Goal: Navigation & Orientation: Find specific page/section

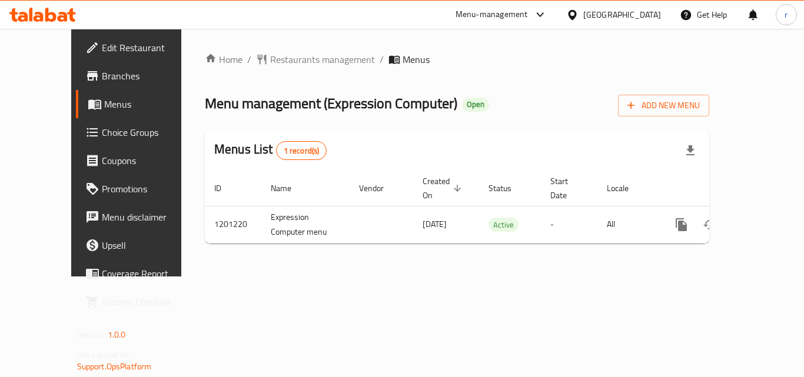
click at [624, 6] on div "[GEOGRAPHIC_DATA]" at bounding box center [614, 15] width 114 height 28
click at [578, 12] on icon at bounding box center [572, 15] width 12 height 12
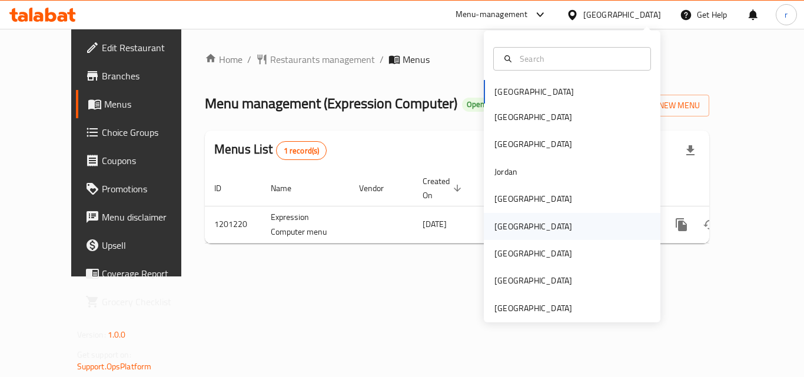
click at [522, 220] on div "Oman" at bounding box center [572, 226] width 177 height 27
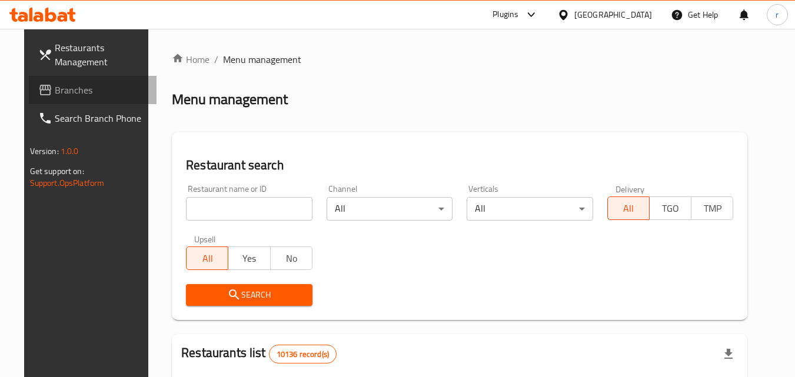
click at [71, 92] on span "Branches" at bounding box center [101, 90] width 93 height 14
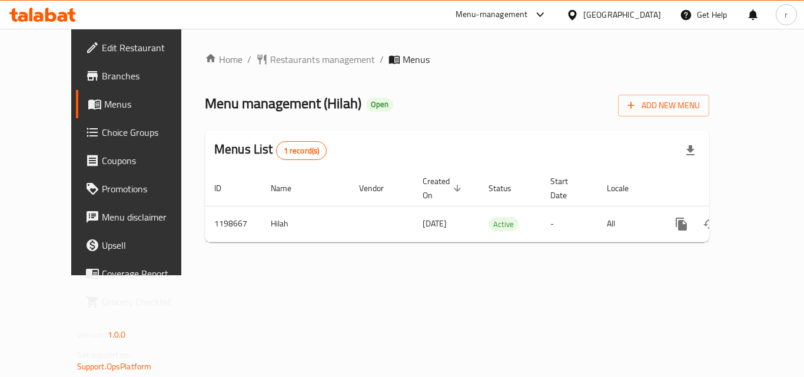
click at [576, 16] on icon at bounding box center [572, 14] width 8 height 10
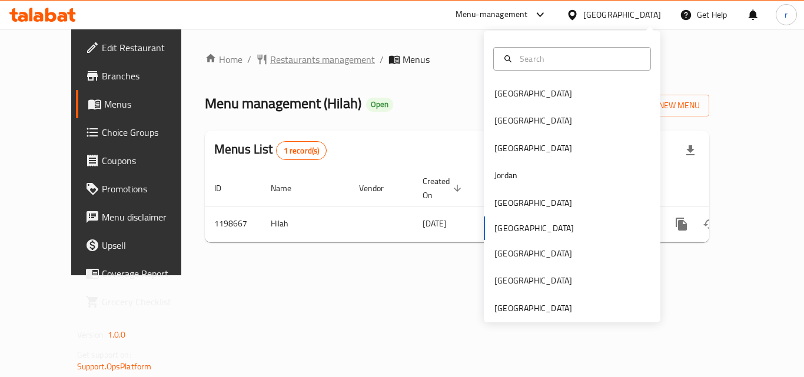
click at [271, 58] on span "Restaurants management" at bounding box center [322, 59] width 105 height 14
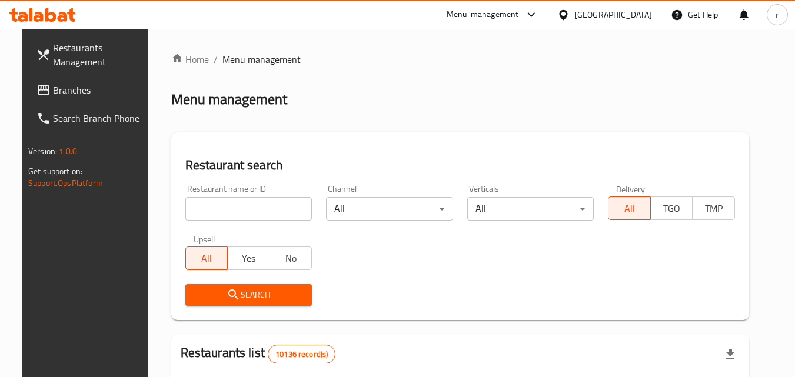
click at [639, 11] on div "[GEOGRAPHIC_DATA]" at bounding box center [613, 14] width 78 height 13
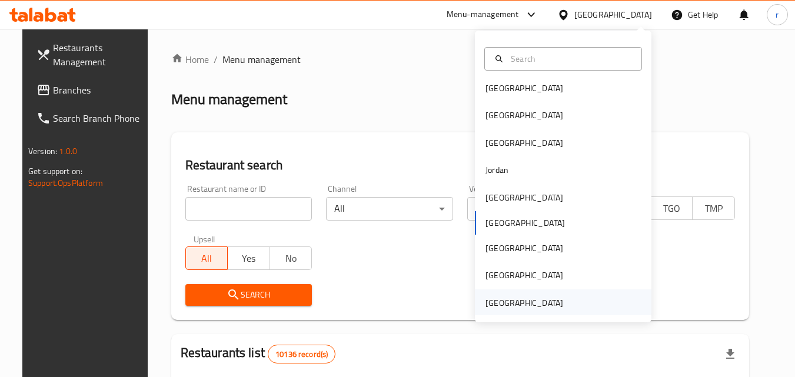
scroll to position [6, 0]
click at [558, 304] on div "[GEOGRAPHIC_DATA]" at bounding box center [524, 301] width 97 height 27
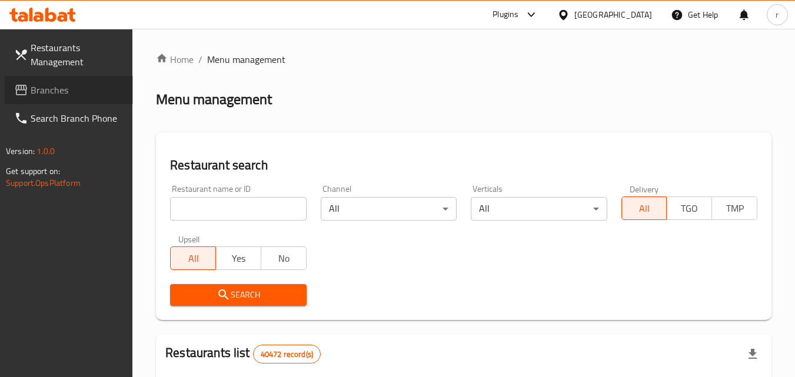
click at [61, 84] on span "Branches" at bounding box center [77, 90] width 93 height 14
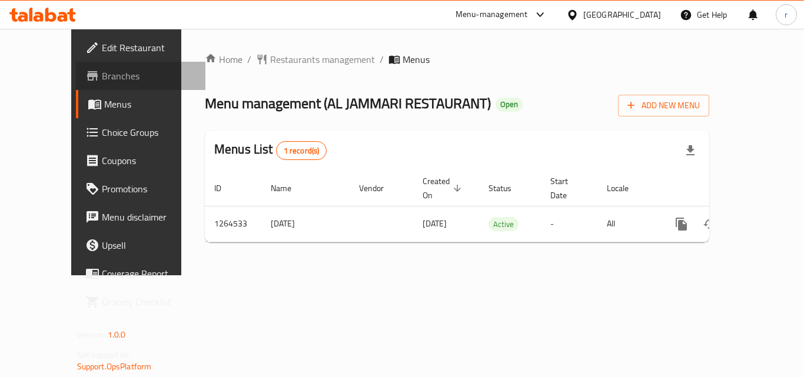
click at [102, 76] on span "Branches" at bounding box center [149, 76] width 94 height 14
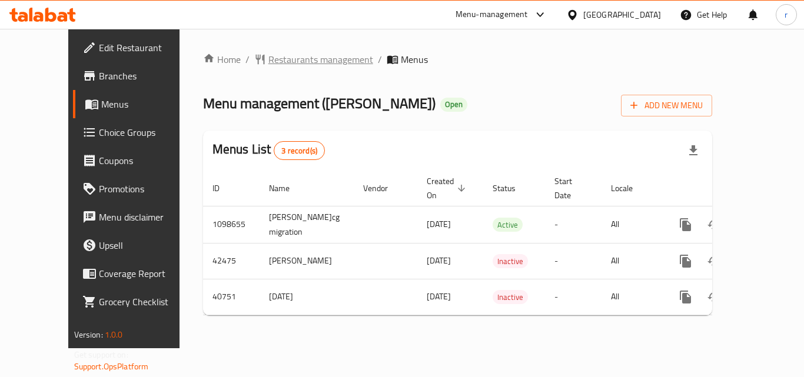
click at [268, 56] on span "Restaurants management" at bounding box center [320, 59] width 105 height 14
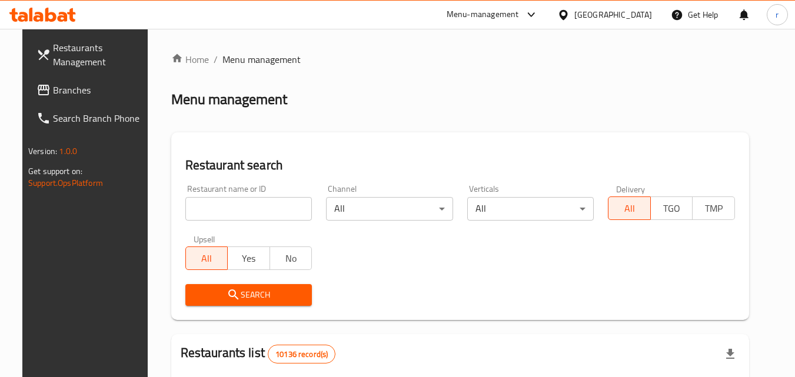
click at [633, 21] on div "[GEOGRAPHIC_DATA]" at bounding box center [613, 14] width 78 height 13
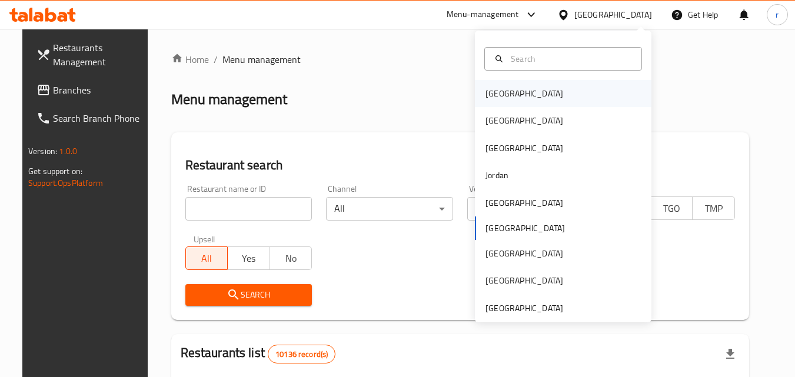
click at [513, 97] on div "[GEOGRAPHIC_DATA]" at bounding box center [524, 93] width 97 height 27
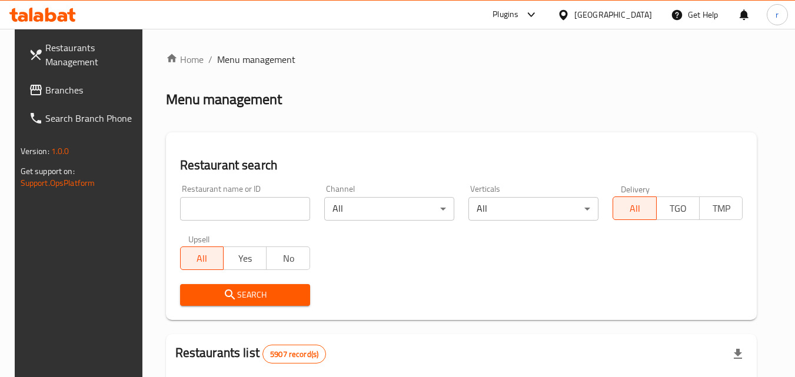
click at [55, 81] on link "Branches" at bounding box center [83, 90] width 128 height 28
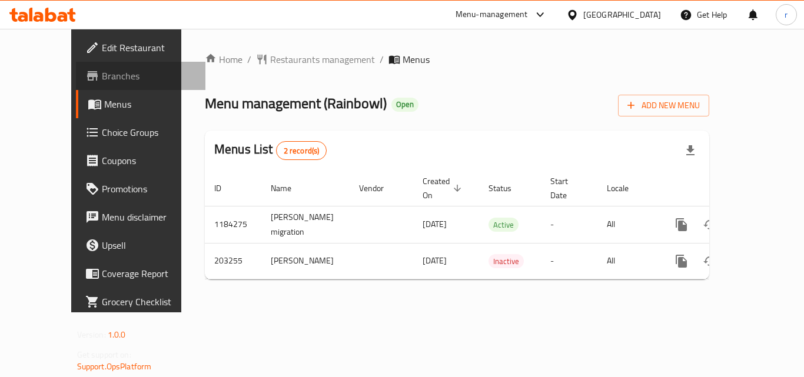
click at [102, 77] on span "Branches" at bounding box center [149, 76] width 94 height 14
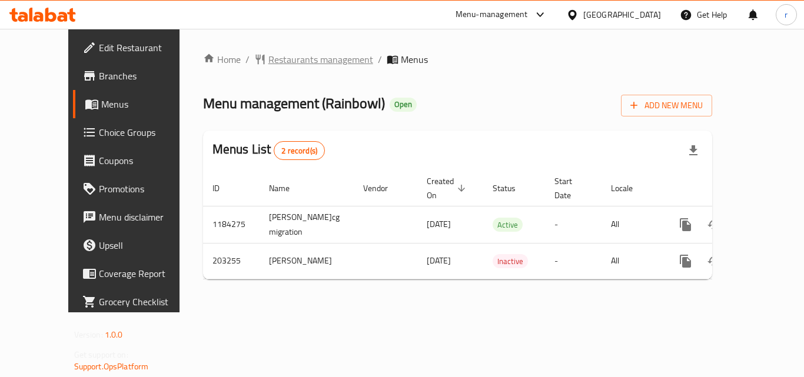
click at [287, 62] on span "Restaurants management" at bounding box center [320, 59] width 105 height 14
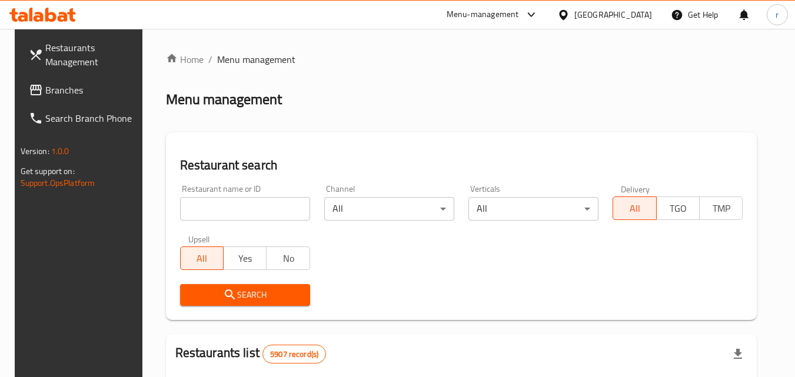
click at [62, 87] on span "Branches" at bounding box center [91, 90] width 93 height 14
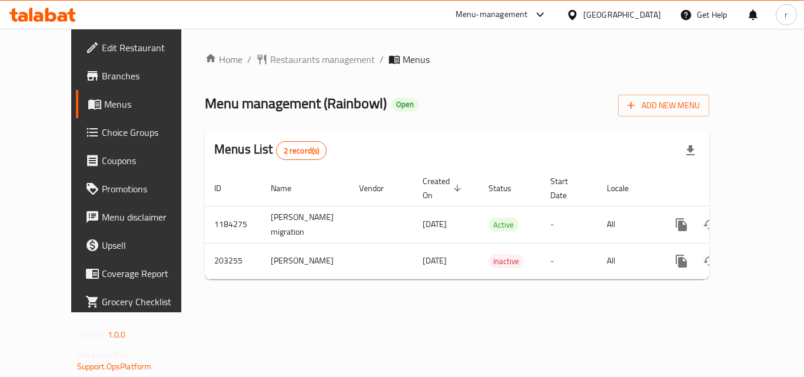
click at [576, 12] on icon at bounding box center [572, 14] width 8 height 10
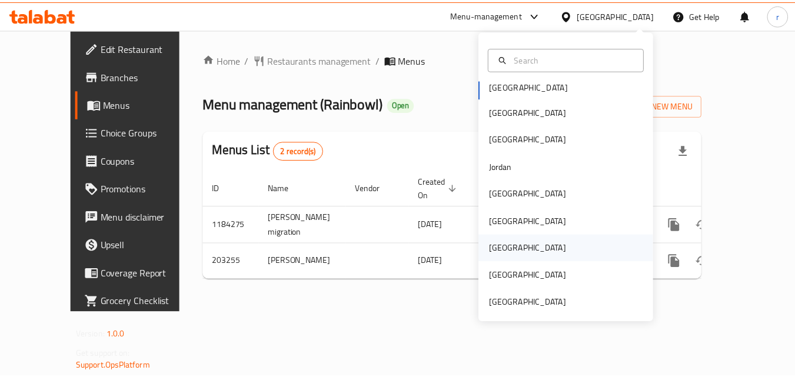
scroll to position [6, 0]
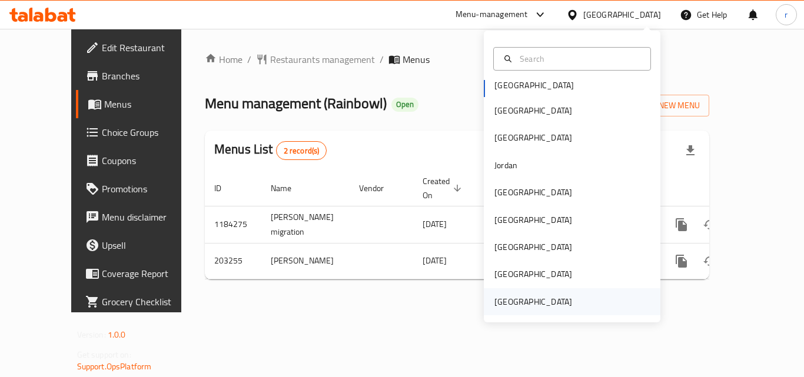
click at [524, 298] on div "[GEOGRAPHIC_DATA]" at bounding box center [533, 301] width 78 height 13
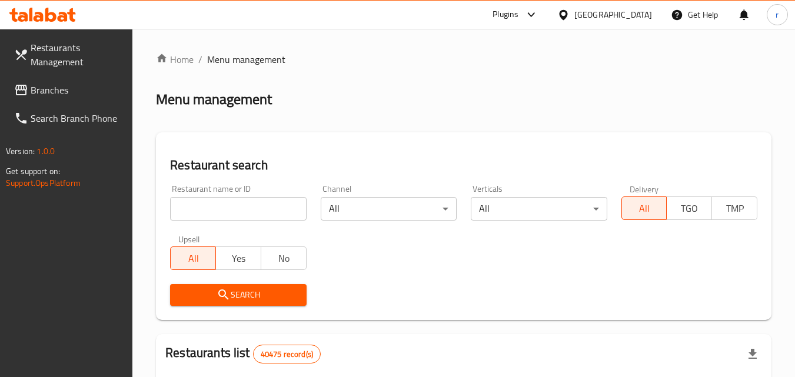
click at [58, 90] on span "Branches" at bounding box center [77, 90] width 93 height 14
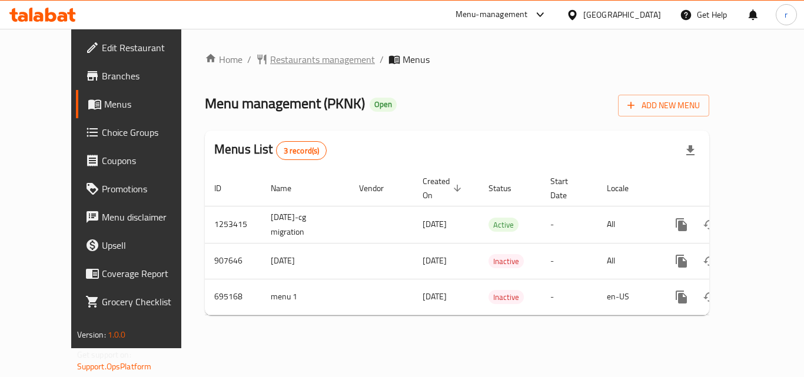
click at [270, 62] on span "Restaurants management" at bounding box center [322, 59] width 105 height 14
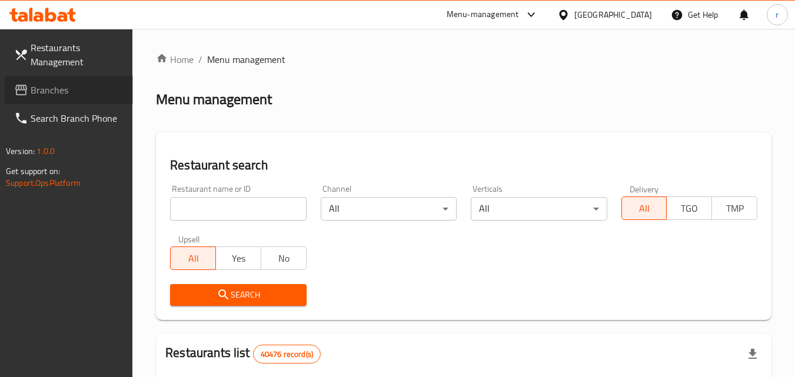
click at [66, 83] on span "Branches" at bounding box center [77, 90] width 93 height 14
